Goal: Use online tool/utility: Use online tool/utility

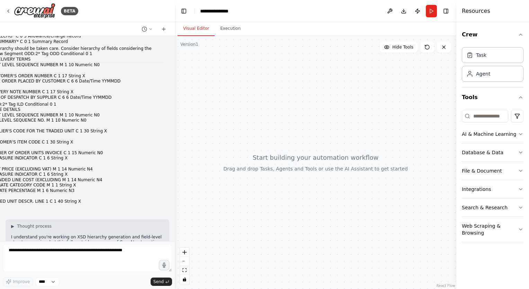
scroll to position [7350, 0]
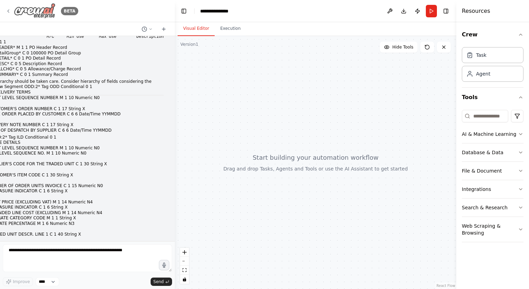
click at [8, 14] on icon at bounding box center [9, 11] width 6 height 6
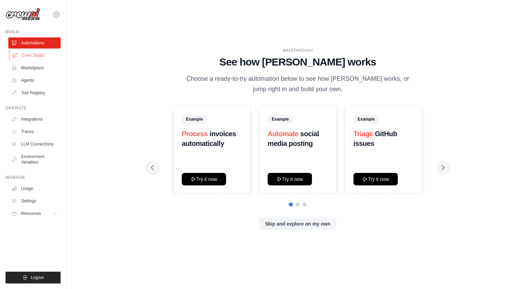
click at [39, 53] on link "Crew Studio" at bounding box center [35, 55] width 52 height 11
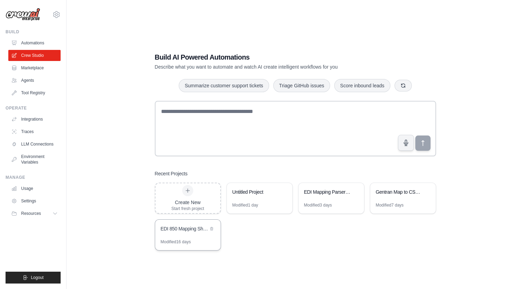
click at [182, 226] on div "EDI 850 Mapping Sheet Creator" at bounding box center [184, 228] width 47 height 7
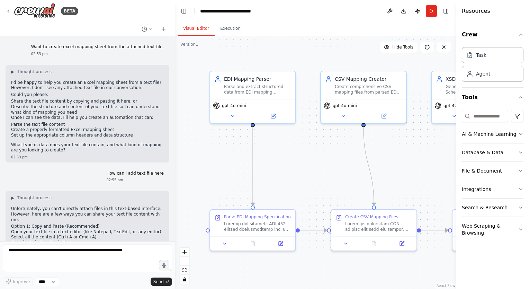
scroll to position [85638, 0]
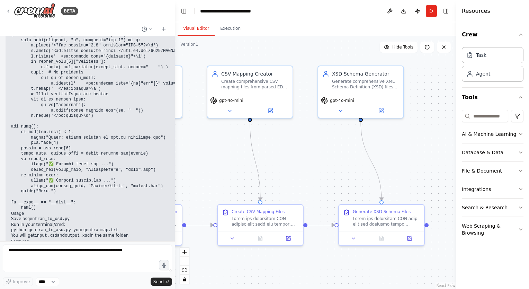
drag, startPoint x: 398, startPoint y: 168, endPoint x: 278, endPoint y: 163, distance: 120.0
click at [278, 163] on div ".deletable-edge-delete-btn { width: 20px; height: 20px; border: 0px solid #ffff…" at bounding box center [316, 162] width 282 height 253
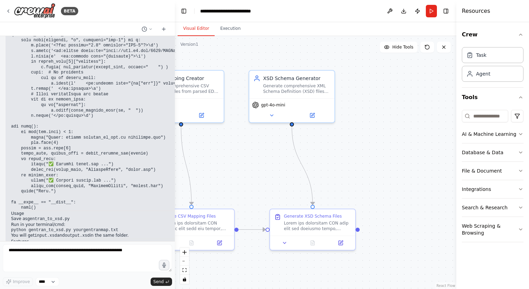
drag, startPoint x: 400, startPoint y: 157, endPoint x: 337, endPoint y: 162, distance: 62.9
click at [337, 162] on div ".deletable-edge-delete-btn { width: 20px; height: 20px; border: 0px solid #ffff…" at bounding box center [316, 162] width 282 height 253
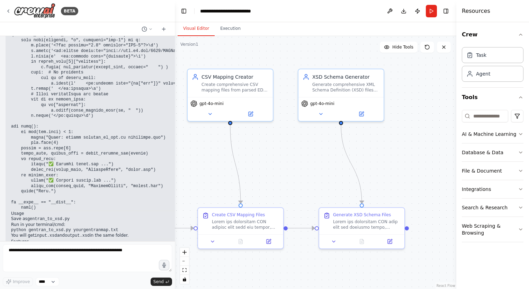
drag, startPoint x: 230, startPoint y: 161, endPoint x: 279, endPoint y: 160, distance: 49.2
click at [279, 160] on div ".deletable-edge-delete-btn { width: 20px; height: 20px; border: 0px solid #ffff…" at bounding box center [316, 162] width 282 height 253
drag, startPoint x: 253, startPoint y: 154, endPoint x: 302, endPoint y: 157, distance: 49.3
click at [302, 157] on div ".deletable-edge-delete-btn { width: 20px; height: 20px; border: 0px solid #ffff…" at bounding box center [316, 162] width 282 height 253
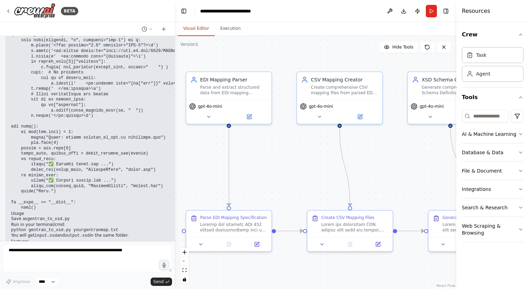
drag, startPoint x: 209, startPoint y: 156, endPoint x: 276, endPoint y: 156, distance: 67.5
click at [276, 156] on div ".deletable-edge-delete-btn { width: 20px; height: 20px; border: 0px solid #ffff…" at bounding box center [316, 162] width 282 height 253
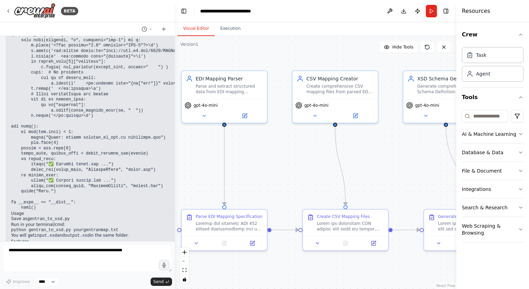
drag, startPoint x: 266, startPoint y: 168, endPoint x: 250, endPoint y: 165, distance: 16.0
click at [250, 165] on div ".deletable-edge-delete-btn { width: 20px; height: 20px; border: 0px solid #ffff…" at bounding box center [316, 162] width 282 height 253
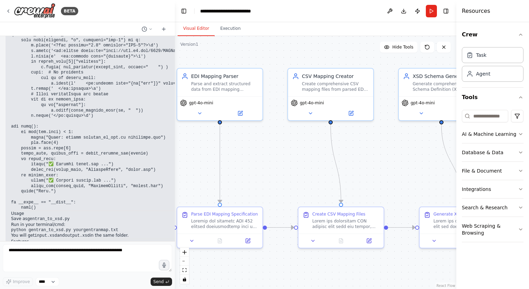
drag, startPoint x: 371, startPoint y: 163, endPoint x: 316, endPoint y: 160, distance: 55.2
click at [317, 160] on div ".deletable-edge-delete-btn { width: 20px; height: 20px; border: 0px solid #ffff…" at bounding box center [316, 162] width 282 height 253
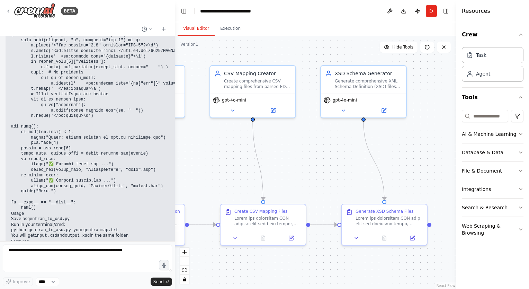
drag, startPoint x: 411, startPoint y: 158, endPoint x: 388, endPoint y: 159, distance: 23.2
click at [388, 159] on div ".deletable-edge-delete-btn { width: 20px; height: 20px; border: 0px solid #ffff…" at bounding box center [316, 162] width 282 height 253
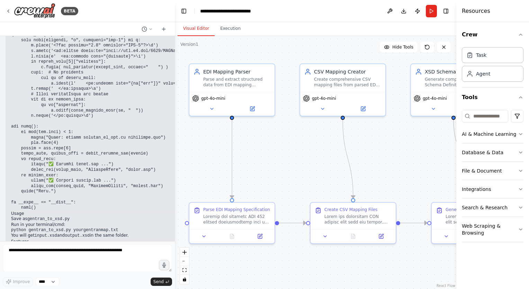
drag, startPoint x: 225, startPoint y: 167, endPoint x: 315, endPoint y: 166, distance: 89.4
click at [315, 166] on div ".deletable-edge-delete-btn { width: 20px; height: 20px; border: 0px solid #ffff…" at bounding box center [316, 162] width 282 height 253
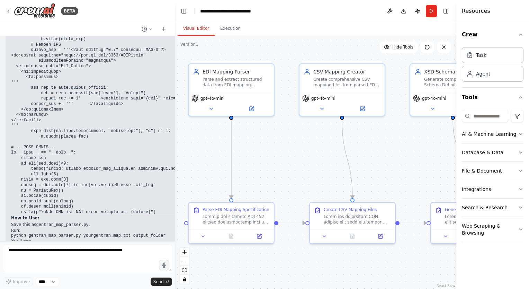
scroll to position [84183, 0]
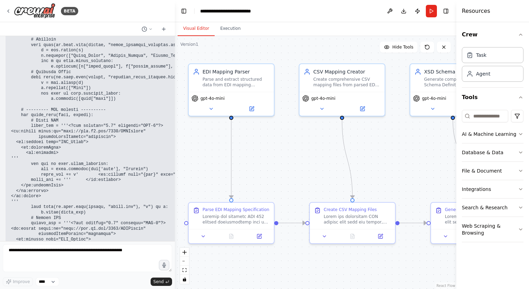
click at [302, 159] on div ".deletable-edge-delete-btn { width: 20px; height: 20px; border: 0px solid #ffff…" at bounding box center [316, 162] width 282 height 253
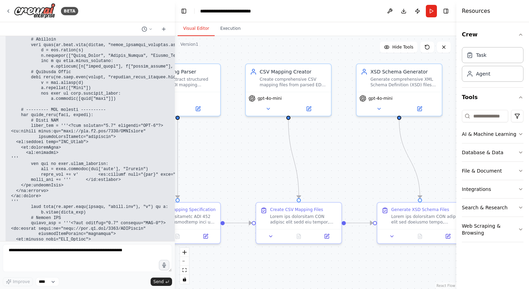
drag, startPoint x: 302, startPoint y: 159, endPoint x: 248, endPoint y: 159, distance: 54.7
click at [248, 159] on div ".deletable-edge-delete-btn { width: 20px; height: 20px; border: 0px solid #ffff…" at bounding box center [316, 162] width 282 height 253
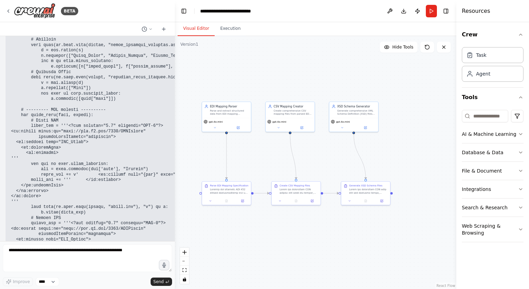
drag, startPoint x: 330, startPoint y: 159, endPoint x: 313, endPoint y: 157, distance: 17.4
click at [313, 157] on div ".deletable-edge-delete-btn { width: 20px; height: 20px; border: 0px solid #ffff…" at bounding box center [316, 162] width 282 height 253
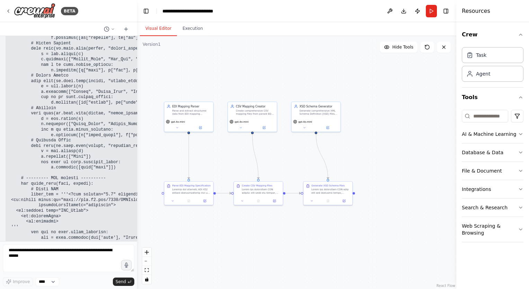
scroll to position [84568, 0]
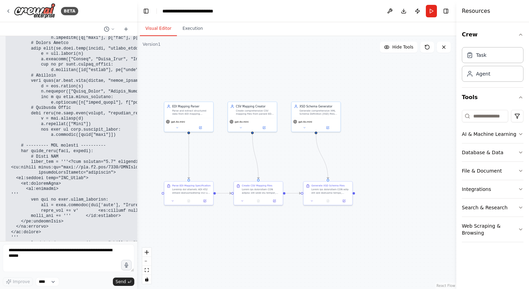
drag, startPoint x: 174, startPoint y: 147, endPoint x: 136, endPoint y: 143, distance: 38.0
click at [137, 144] on div "BETA Want to create excel mapping sheet from the attached text file. 02:53 pm ▶…" at bounding box center [264, 144] width 529 height 289
drag, startPoint x: 272, startPoint y: 156, endPoint x: 279, endPoint y: 156, distance: 6.9
click at [279, 156] on div ".deletable-edge-delete-btn { width: 20px; height: 20px; border: 0px solid #ffff…" at bounding box center [296, 162] width 319 height 253
